Goal: Task Accomplishment & Management: Manage account settings

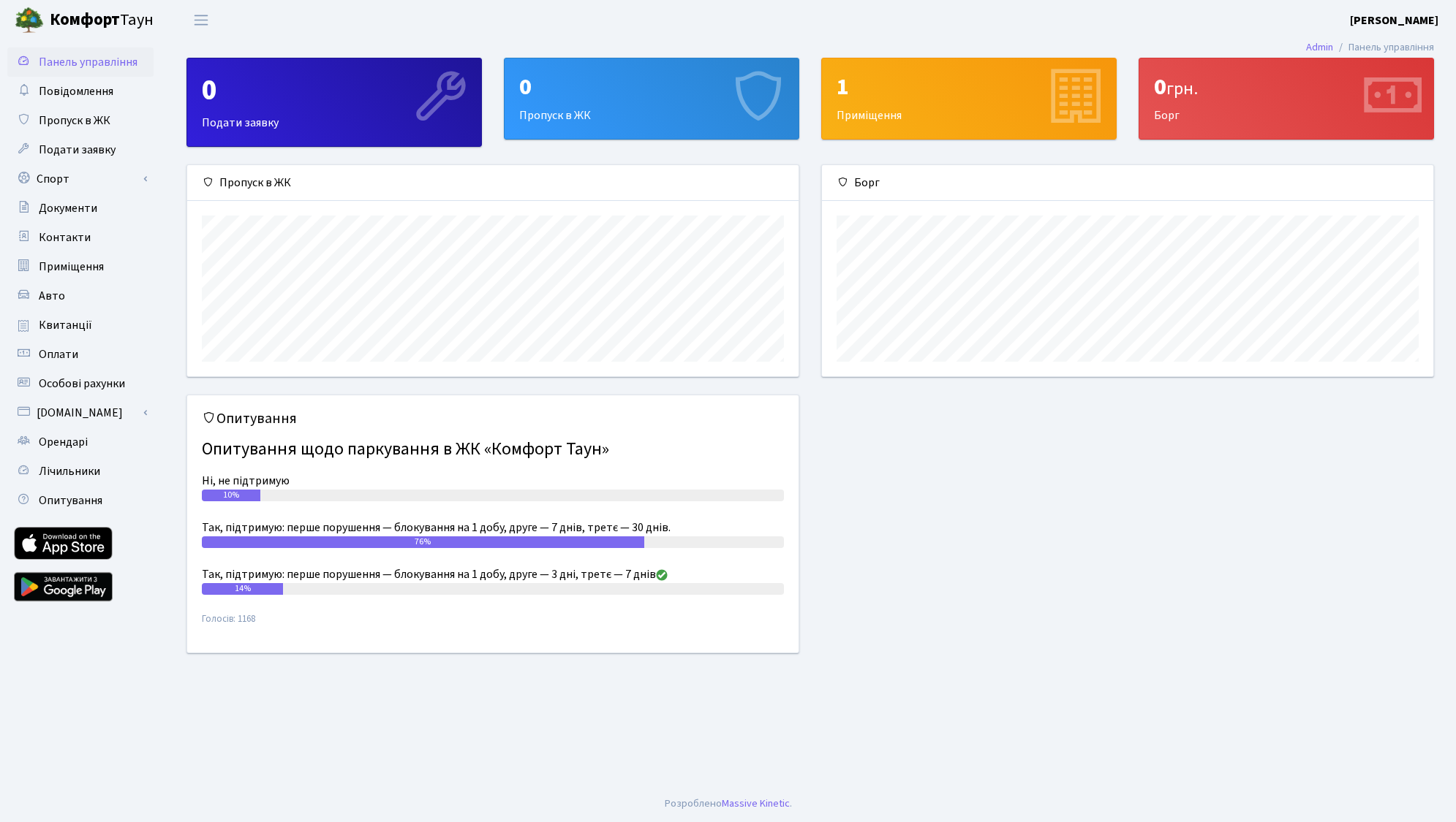
scroll to position [211, 612]
click at [86, 122] on span "Пропуск в ЖК" at bounding box center [74, 120] width 71 height 16
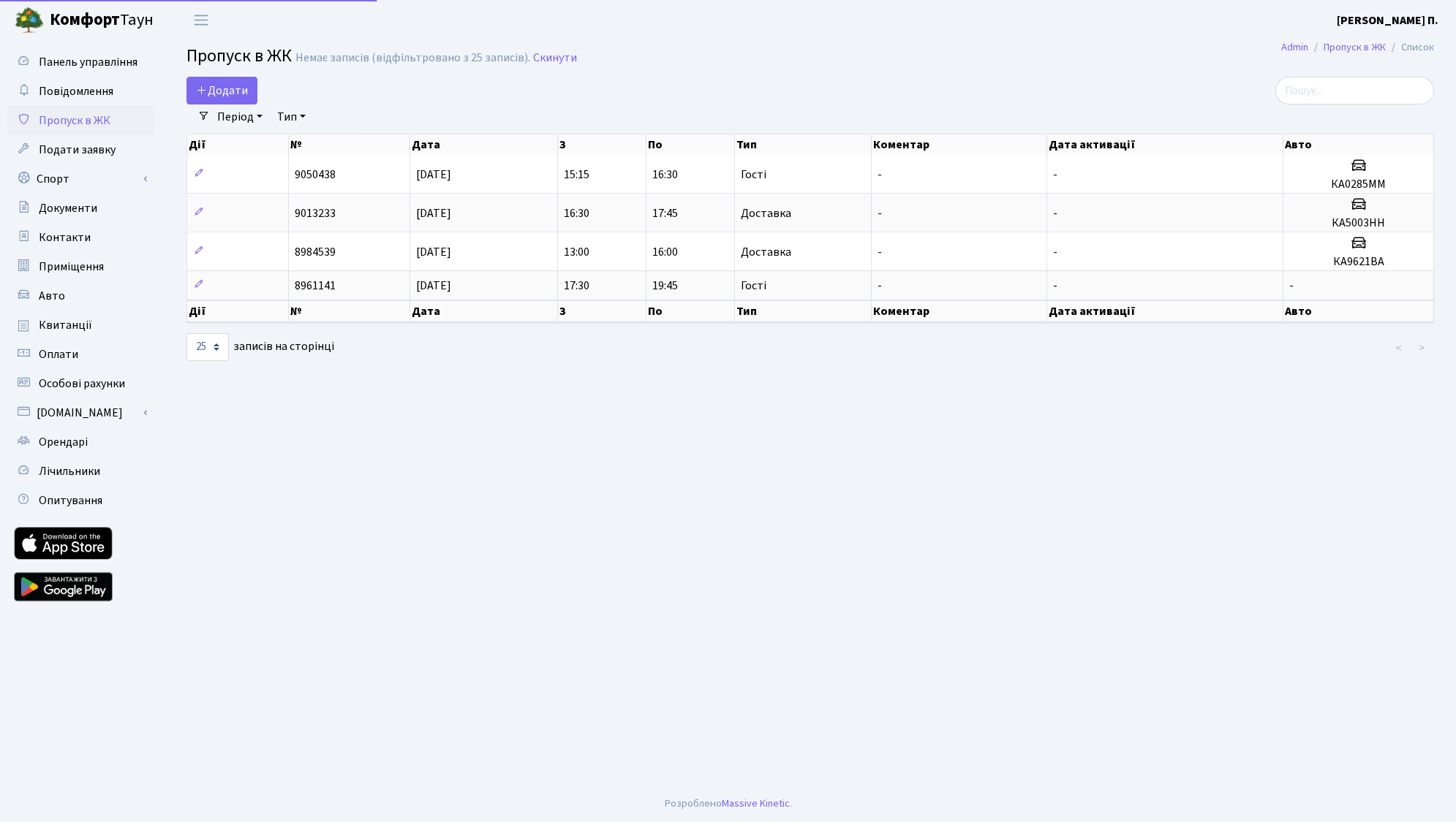
select select "25"
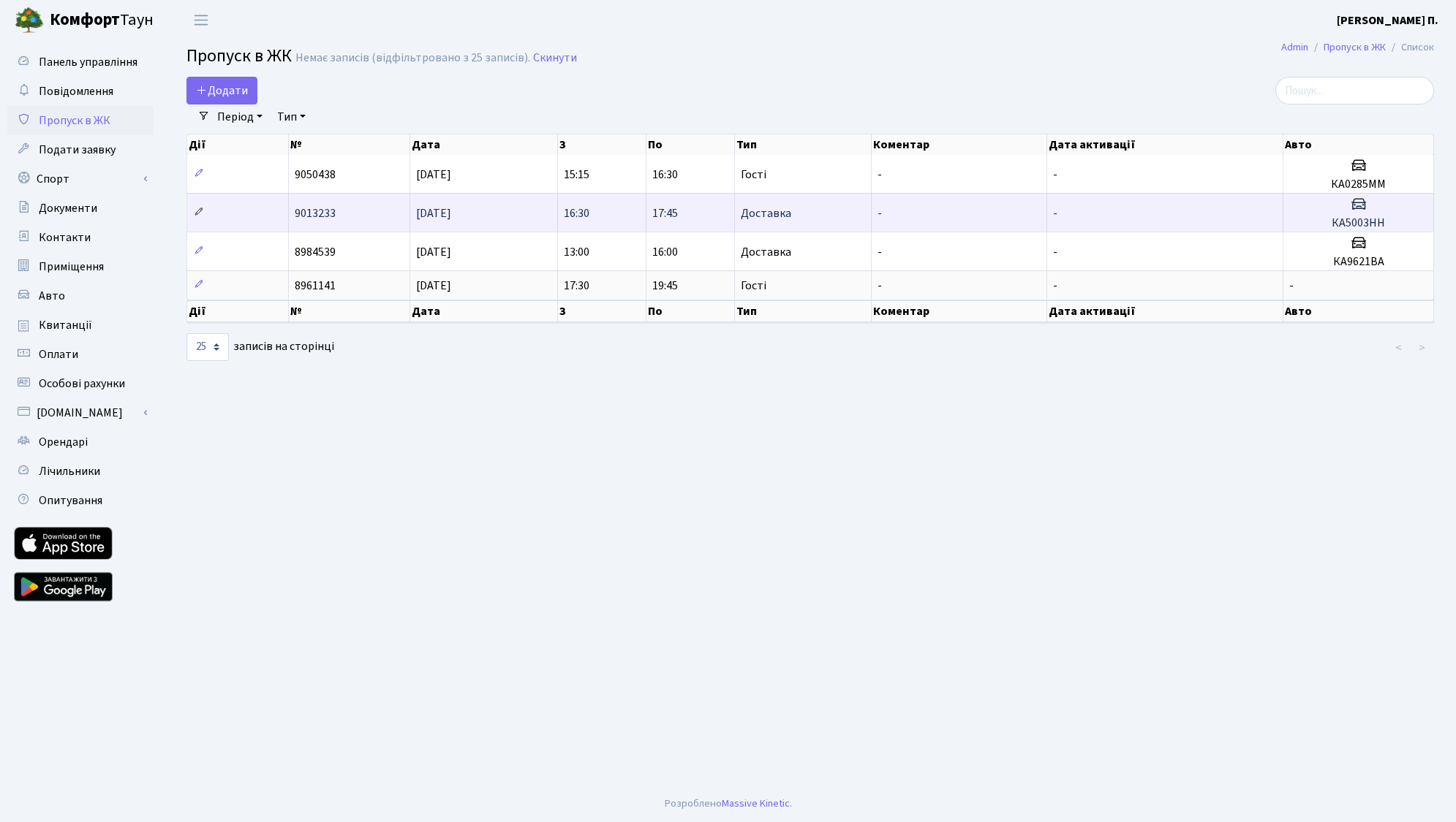
click at [201, 217] on icon at bounding box center [199, 211] width 10 height 10
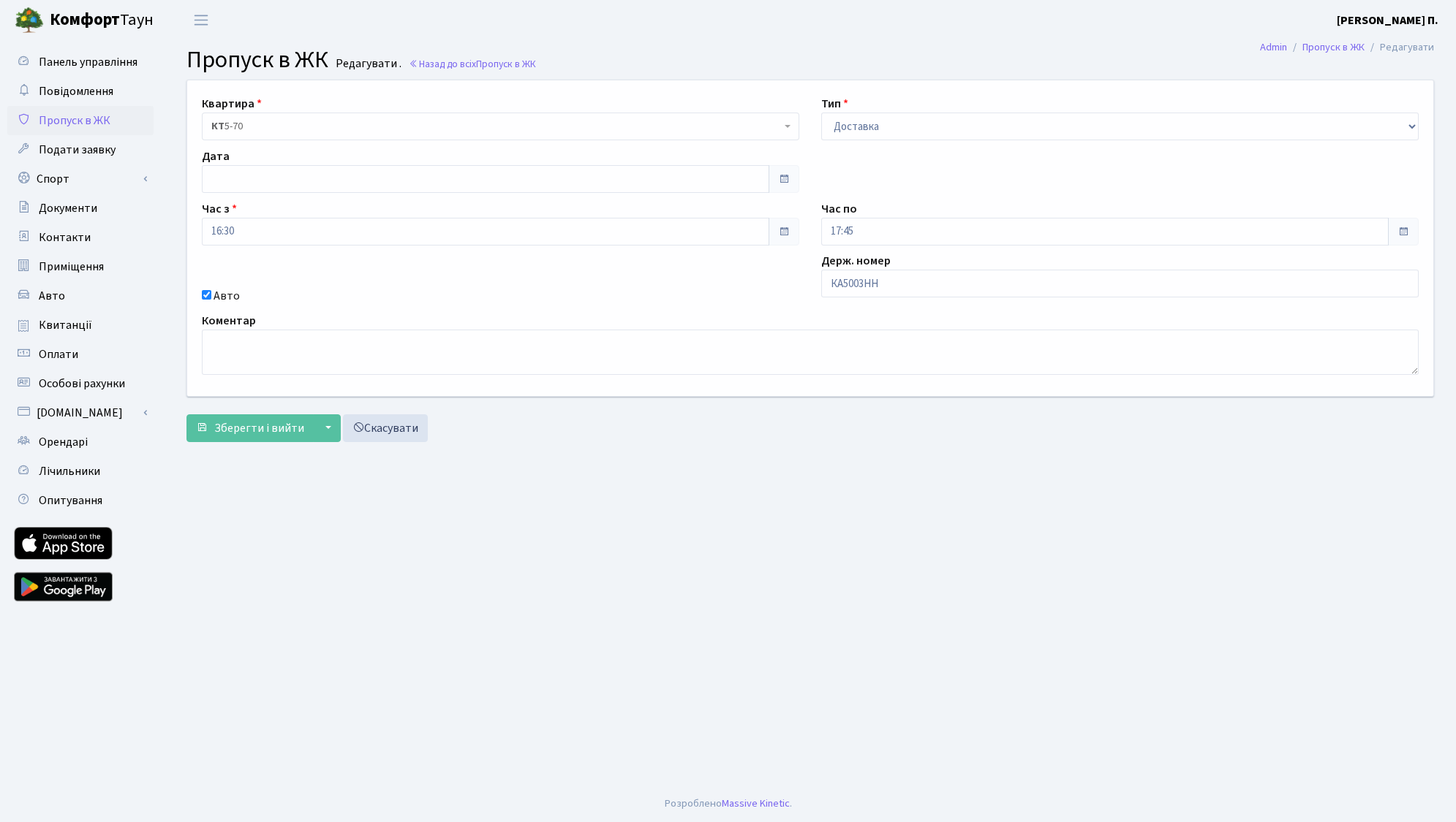
click at [71, 121] on span "Пропуск в ЖК" at bounding box center [74, 120] width 71 height 16
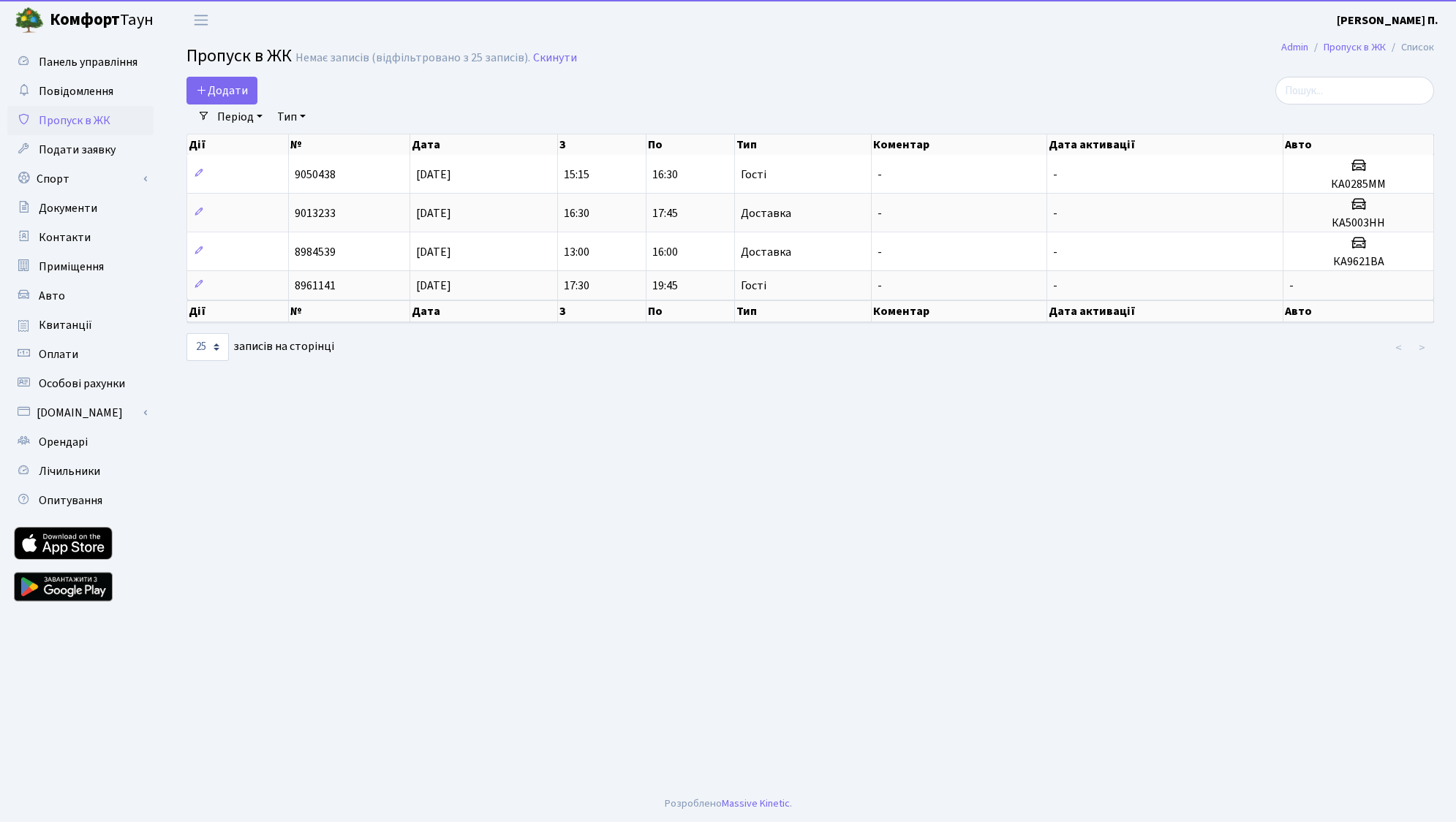
select select "25"
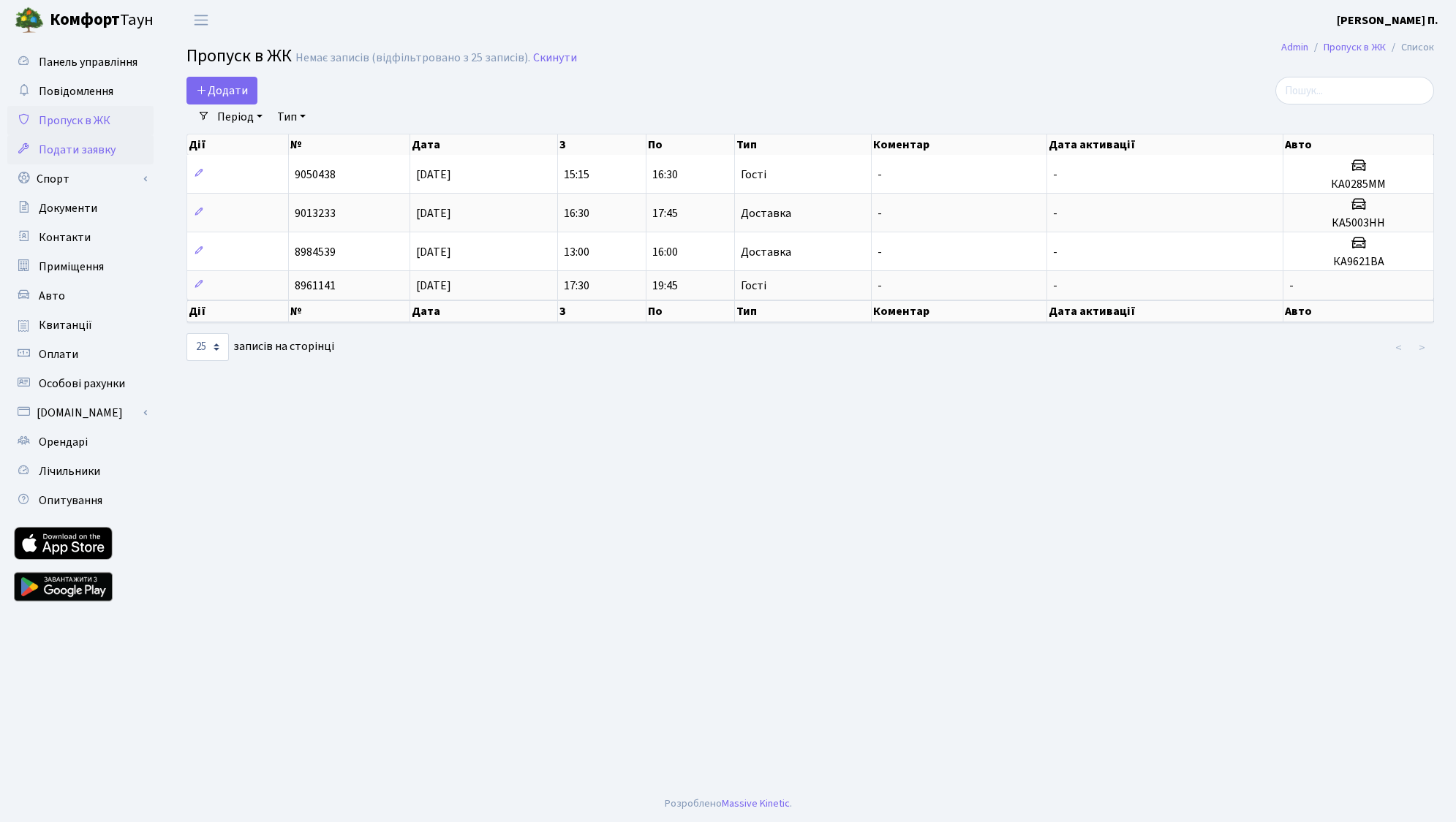
click at [103, 149] on span "Подати заявку" at bounding box center [77, 150] width 76 height 16
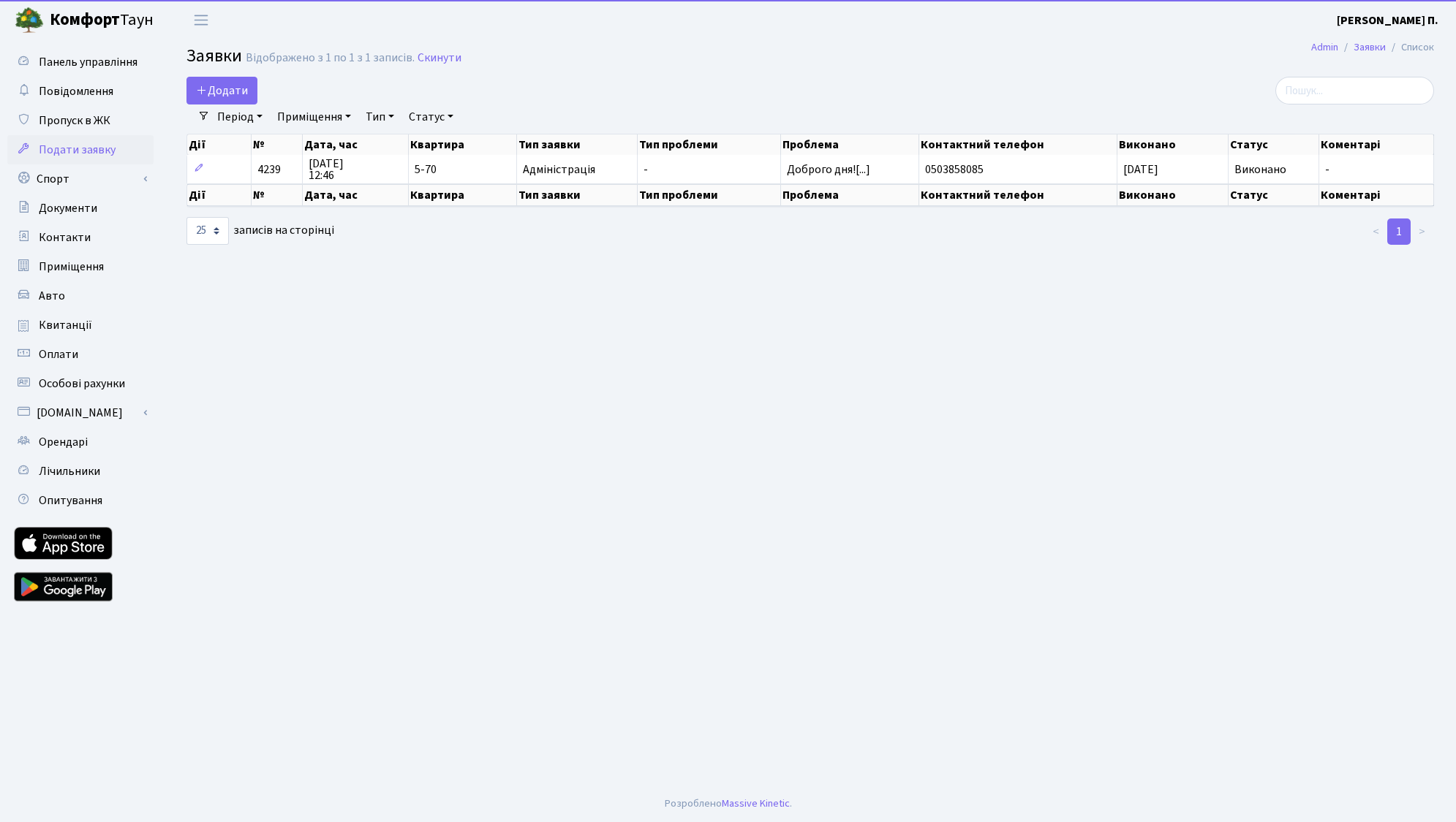
select select "25"
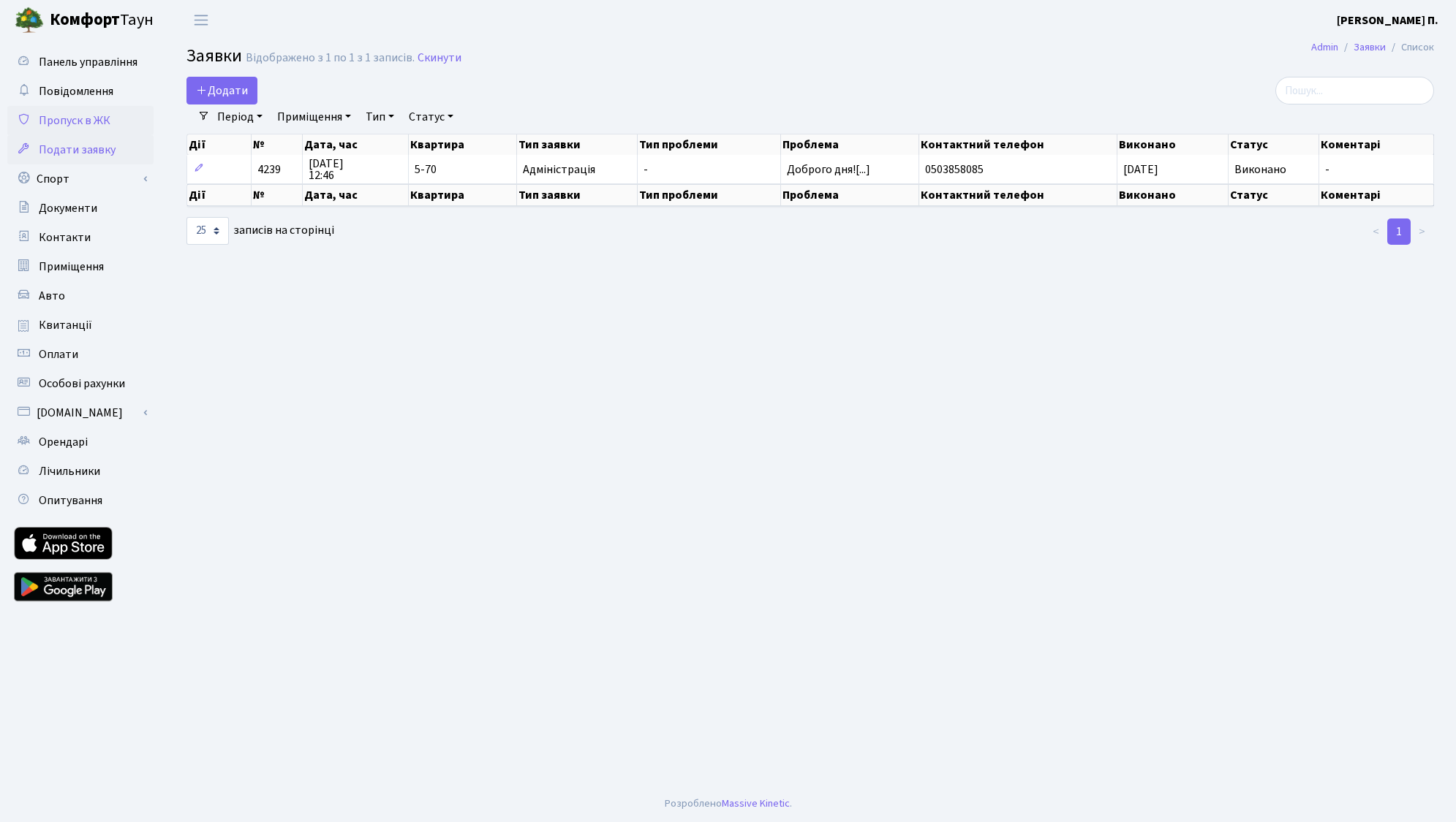
click at [99, 114] on span "Пропуск в ЖК" at bounding box center [74, 120] width 71 height 16
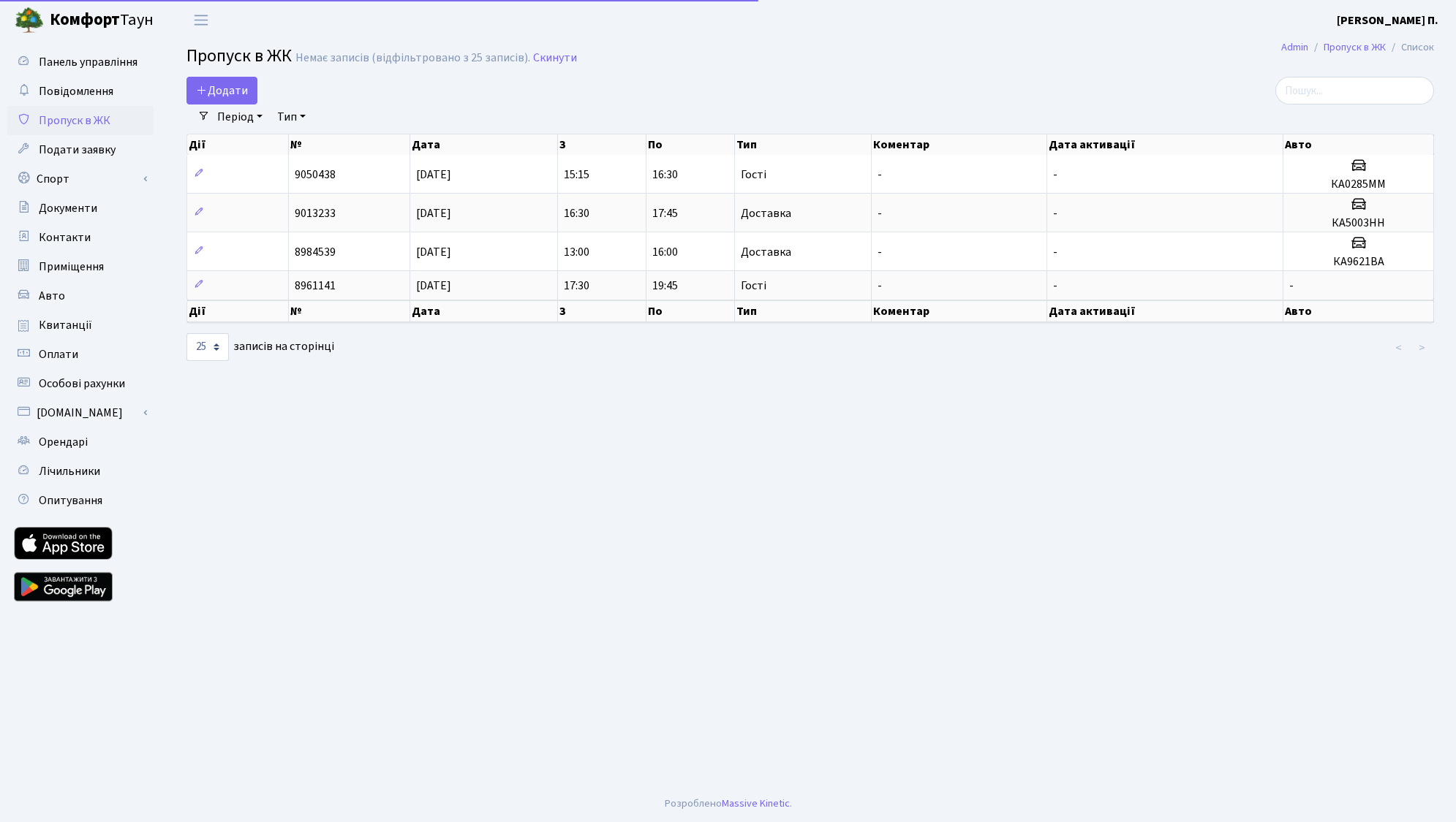
select select "25"
click at [89, 60] on span "Панель управління" at bounding box center [88, 62] width 99 height 16
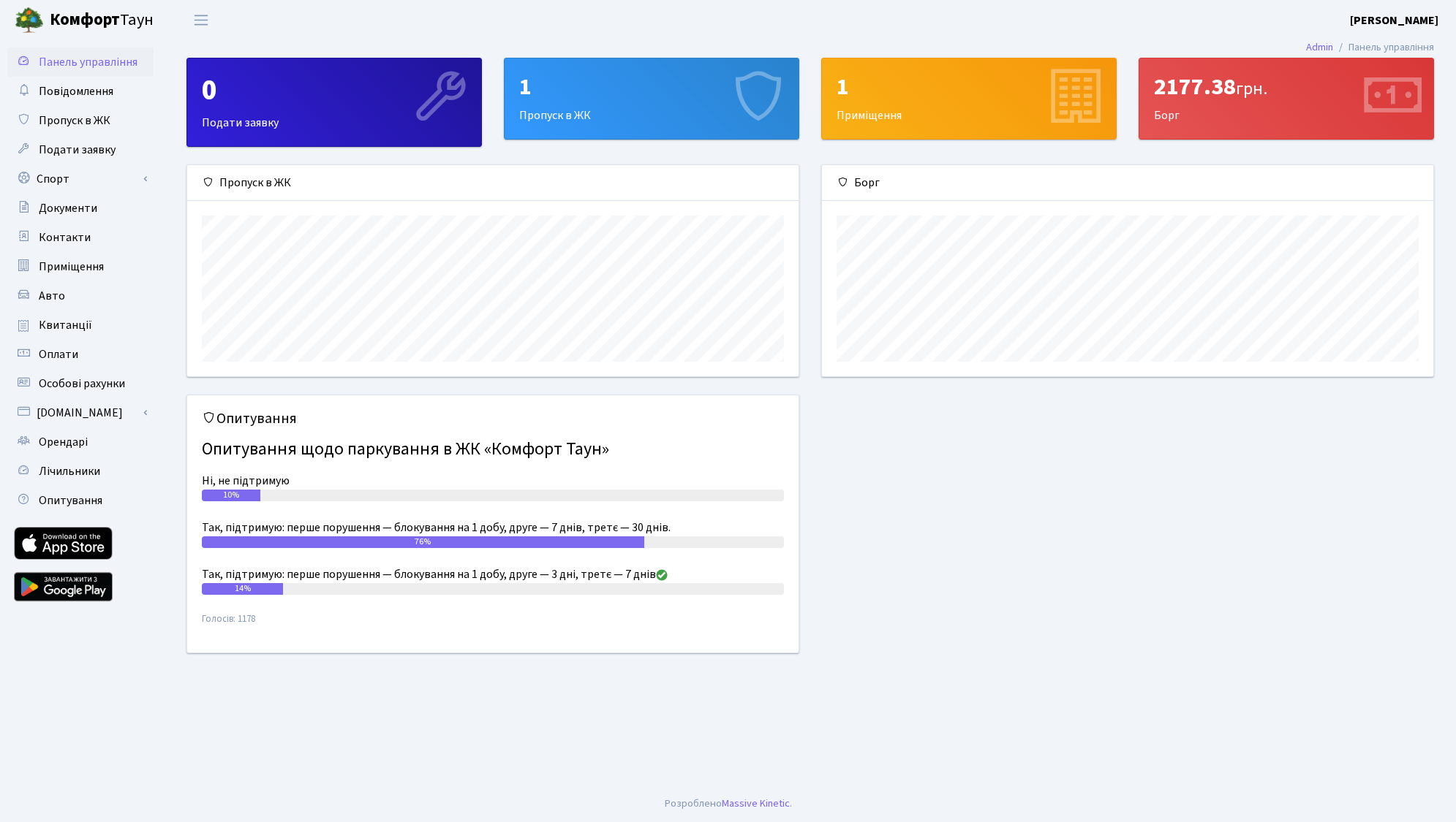
scroll to position [211, 612]
